Goal: Navigation & Orientation: Find specific page/section

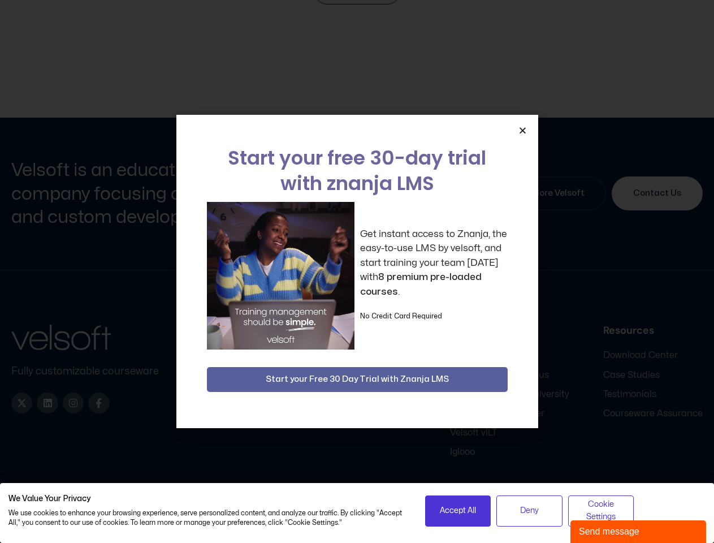
click at [357, 271] on div "Get instant access to Znanja, the easy-to-use LMS by velsoft, and start trainin…" at bounding box center [357, 276] width 301 height 148
click at [522, 130] on icon "Close" at bounding box center [522, 130] width 8 height 8
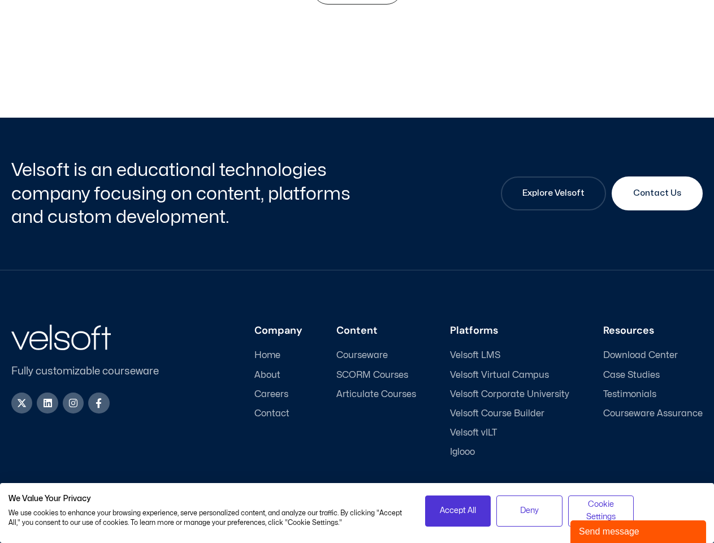
click at [357, 379] on div "Company Home About Careers Contact Content Courseware SCORM Courses Articulate …" at bounding box center [439, 390] width 525 height 133
click at [458, 510] on span "Accept All" at bounding box center [458, 510] width 36 height 12
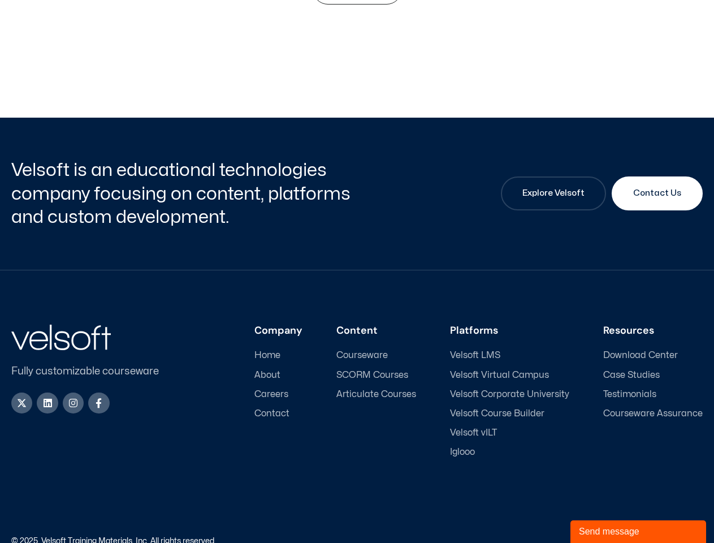
click at [529, 537] on div "Accessibility Policy | Privacy Policy" at bounding box center [530, 541] width 346 height 8
click at [601, 537] on link "Accessibility Policy" at bounding box center [605, 540] width 68 height 7
click at [638, 531] on div "Send message" at bounding box center [638, 532] width 119 height 14
